Goal: Information Seeking & Learning: Check status

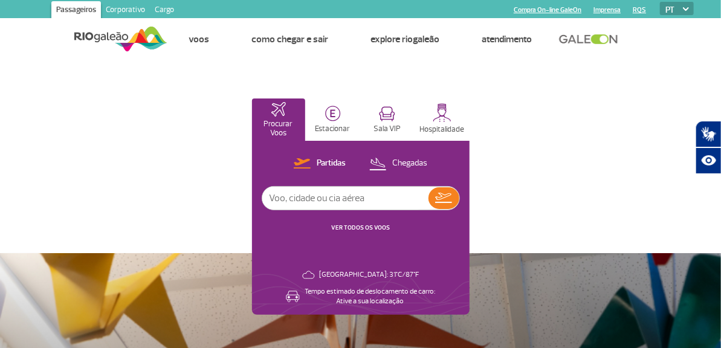
click at [365, 222] on div "Partidas Chegadas VER TODOS OS VOOS" at bounding box center [361, 200] width 198 height 89
click at [364, 227] on link "VER TODOS OS VOOS" at bounding box center [360, 228] width 59 height 8
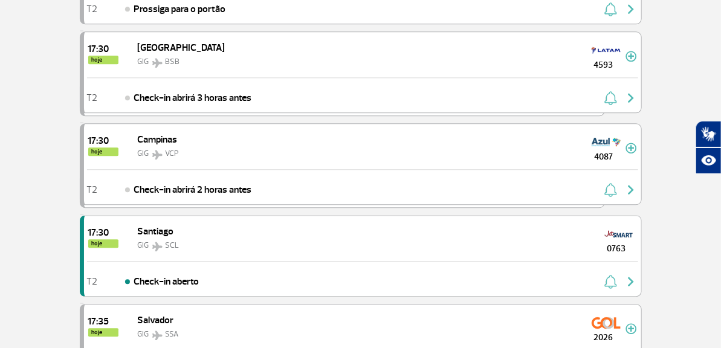
scroll to position [1148, 0]
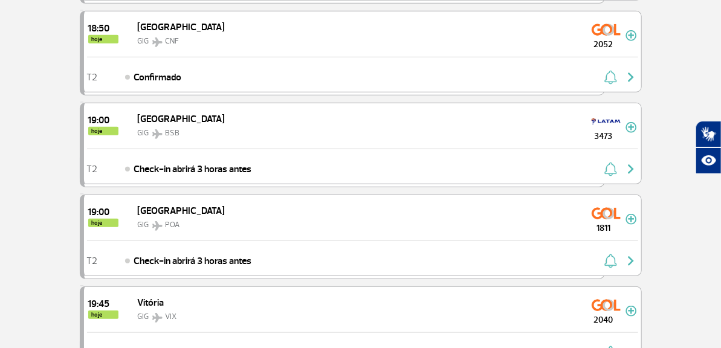
scroll to position [2235, 0]
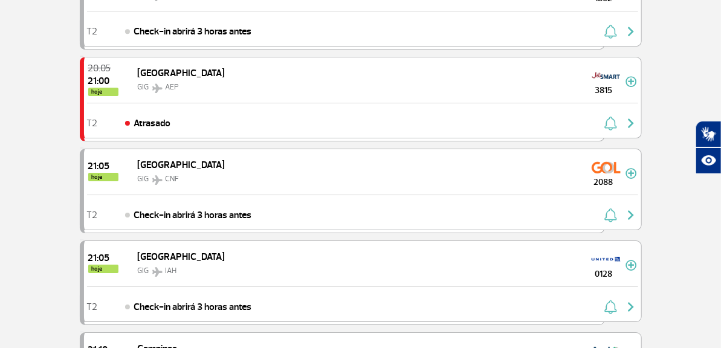
scroll to position [3383, 0]
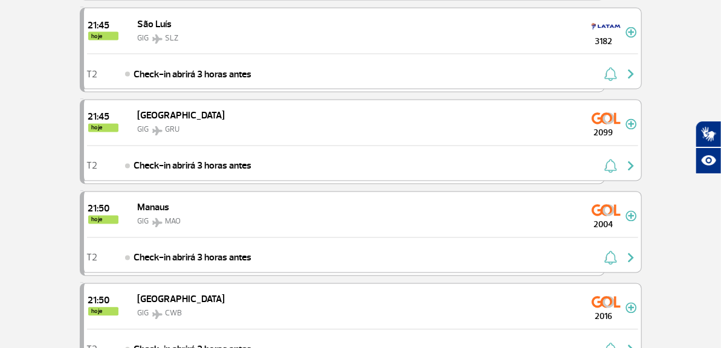
scroll to position [4592, 0]
